Goal: Task Accomplishment & Management: Complete application form

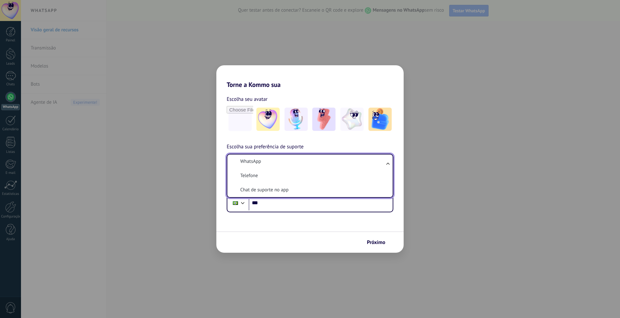
click at [308, 160] on li "WhatsApp" at bounding box center [309, 161] width 158 height 14
click at [307, 204] on input "***" at bounding box center [321, 202] width 144 height 15
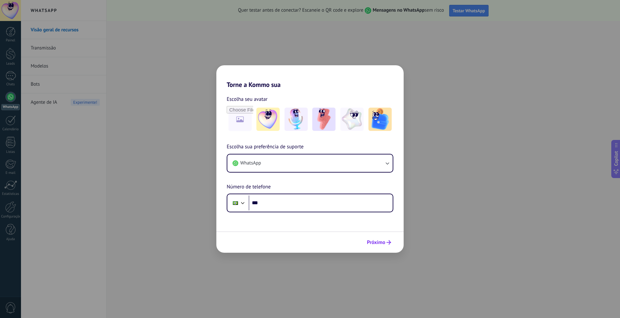
click at [380, 237] on button "Próximo" at bounding box center [379, 242] width 30 height 11
